Goal: Task Accomplishment & Management: Manage account settings

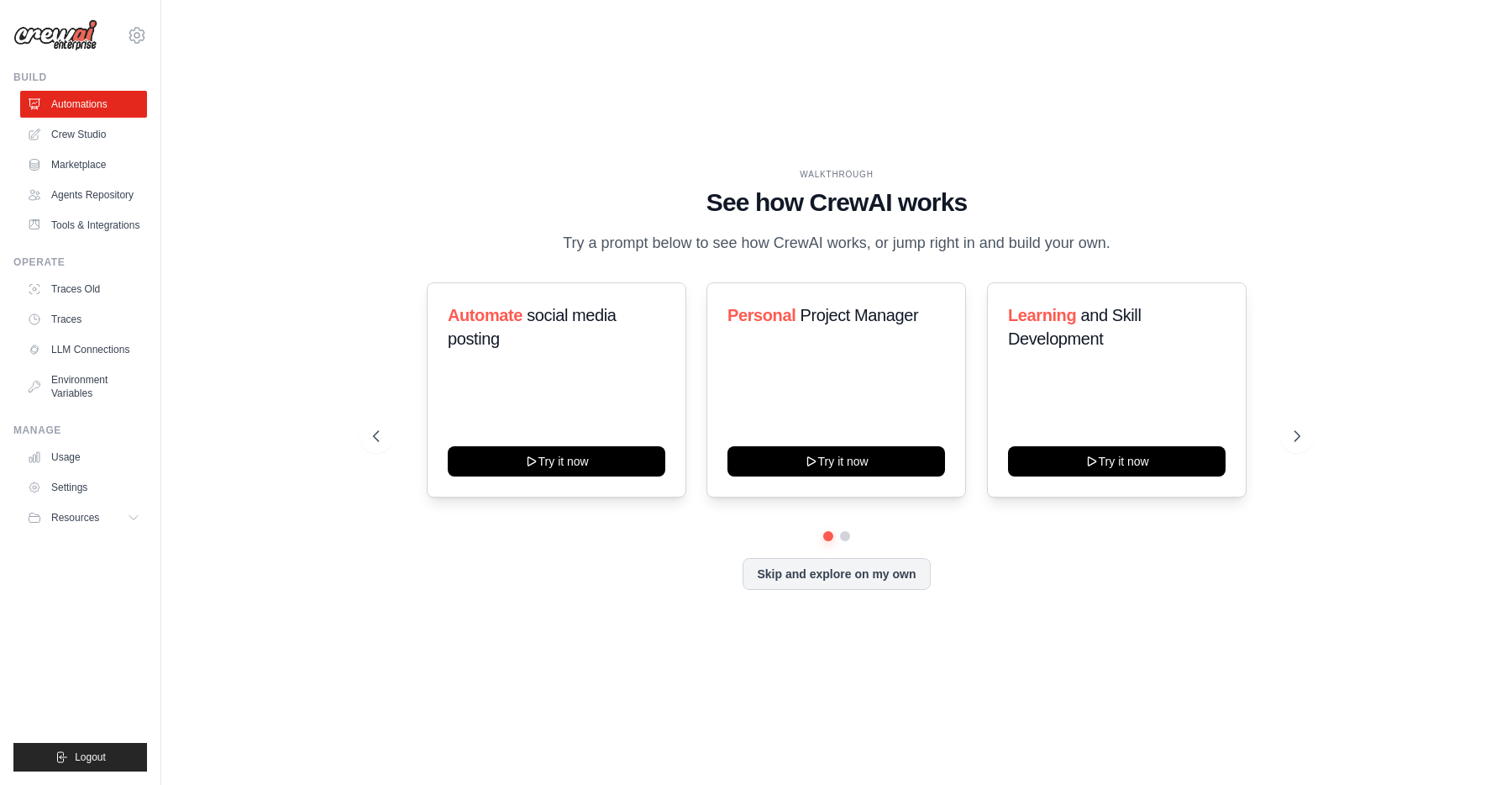
click at [1417, 263] on div "WALKTHROUGH See how [PERSON_NAME] works Try a prompt below to see how [PERSON_N…" at bounding box center [837, 392] width 1297 height 751
click at [247, 297] on div "WALKTHROUGH See how [PERSON_NAME] works Try a prompt below to see how [PERSON_N…" at bounding box center [837, 392] width 1297 height 751
click at [1122, 686] on div "WALKTHROUGH See how [PERSON_NAME] works Try a prompt below to see how [PERSON_N…" at bounding box center [837, 392] width 1297 height 751
click at [842, 535] on button at bounding box center [845, 536] width 14 height 14
click at [1141, 668] on div "WALKTHROUGH See how [PERSON_NAME] works Try a prompt below to see how [PERSON_N…" at bounding box center [837, 392] width 1297 height 751
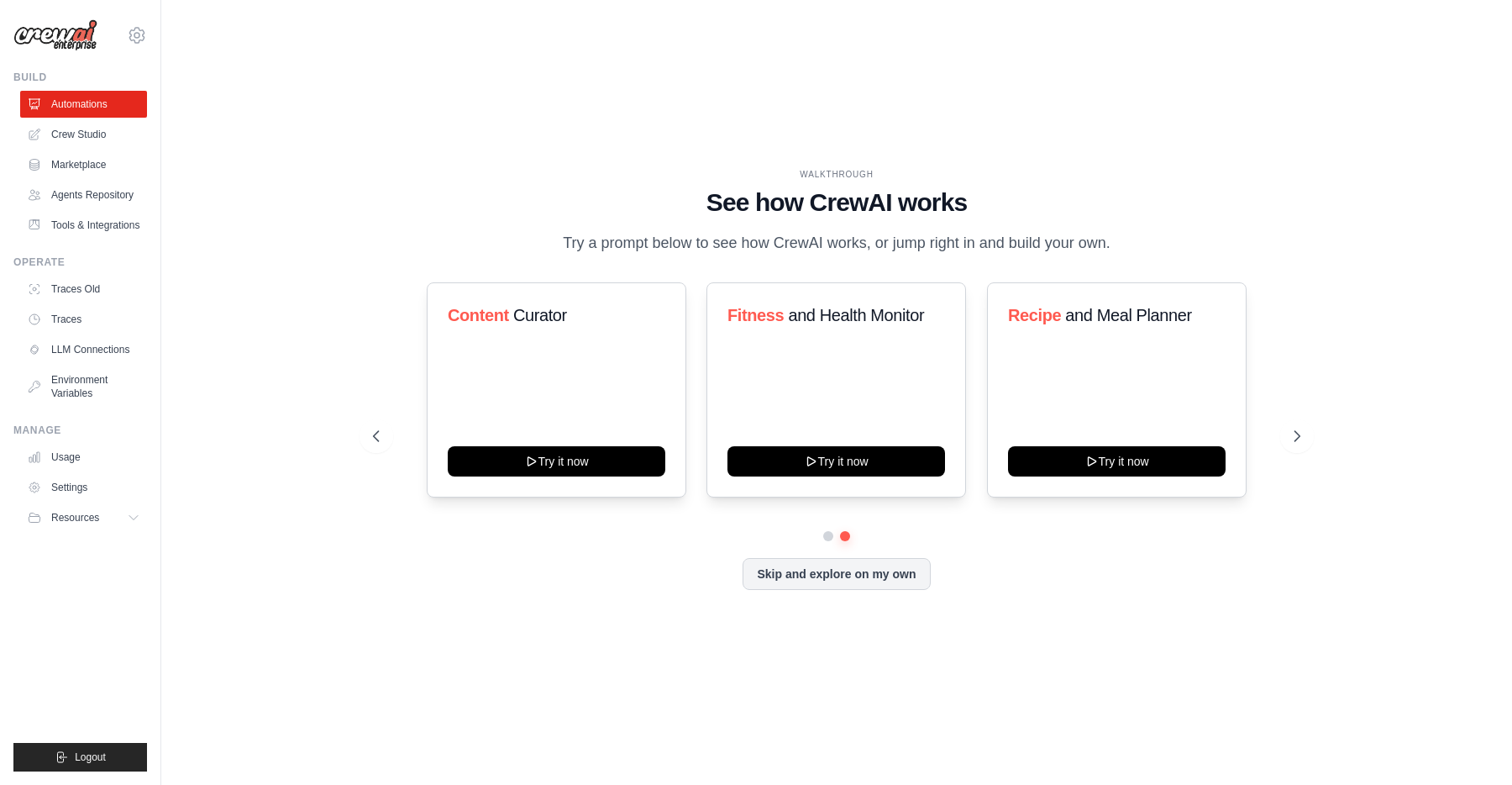
click at [242, 154] on div "WALKTHROUGH See how [PERSON_NAME] works Try a prompt below to see how [PERSON_N…" at bounding box center [837, 392] width 1297 height 751
click at [107, 130] on link "Crew Studio" at bounding box center [85, 134] width 127 height 27
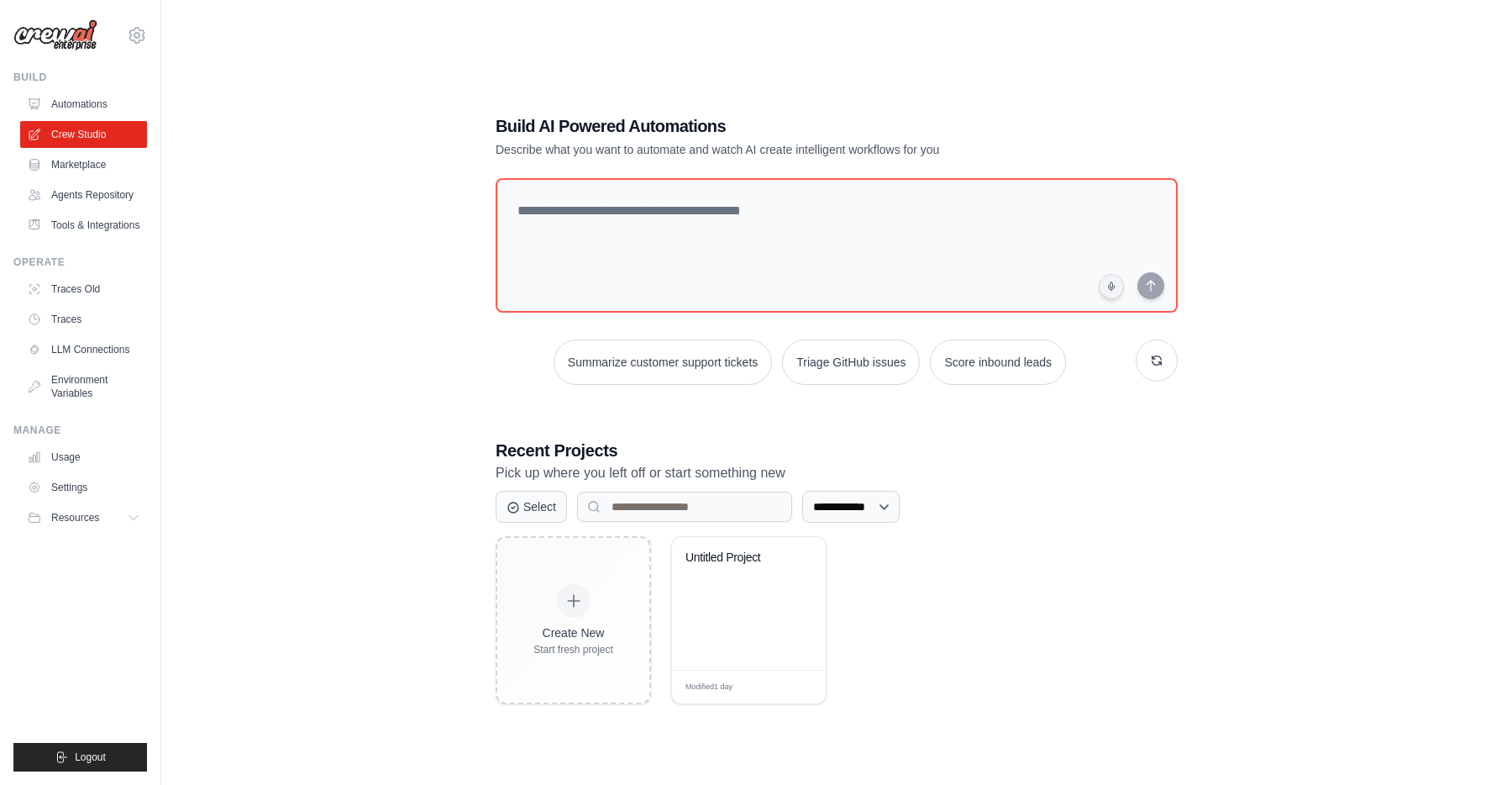
click at [235, 195] on div "**********" at bounding box center [837, 409] width 1297 height 785
click at [1299, 148] on div "**********" at bounding box center [837, 409] width 1297 height 785
click at [118, 455] on link "Usage" at bounding box center [85, 457] width 127 height 27
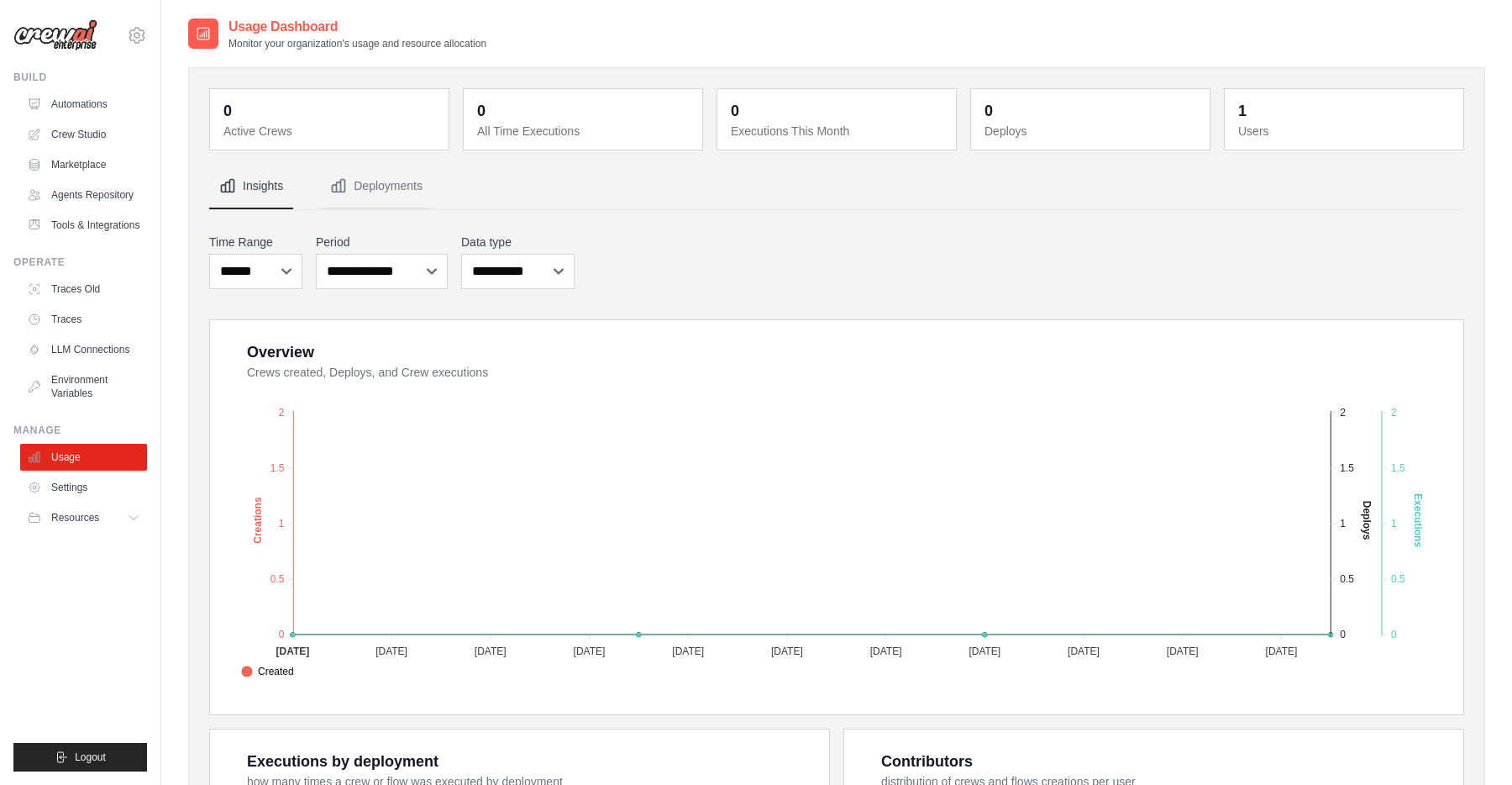
click at [1477, 44] on div "Usage Dashboard Monitor your organization's usage and resource allocation" at bounding box center [837, 34] width 1297 height 34
click at [1387, 192] on nav "Insights Deployments" at bounding box center [836, 186] width 1255 height 45
